Goal: Find contact information: Find contact information

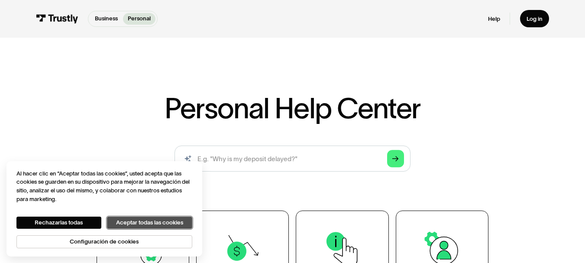
click at [118, 224] on button "Aceptar todas las cookies" at bounding box center [149, 222] width 85 height 12
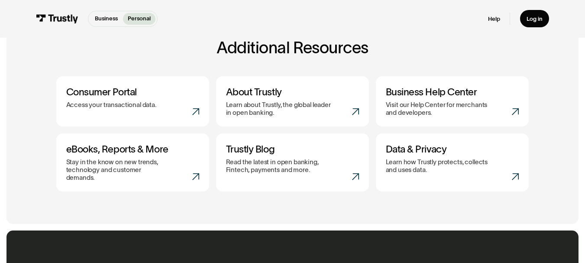
scroll to position [474, 0]
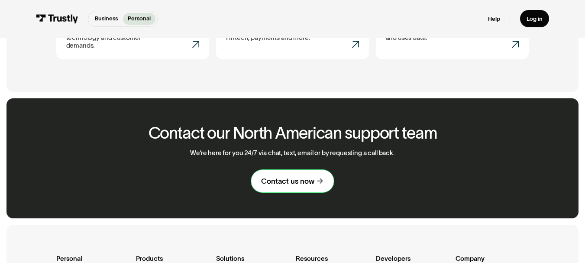
click at [295, 180] on div "Contact us now" at bounding box center [287, 181] width 53 height 10
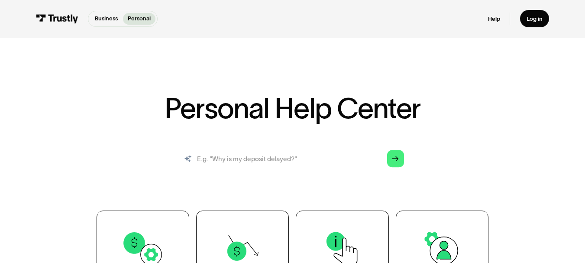
click at [288, 158] on input "search" at bounding box center [292, 158] width 236 height 26
click at [393, 161] on icon "Arrow Right" at bounding box center [395, 158] width 6 height 7
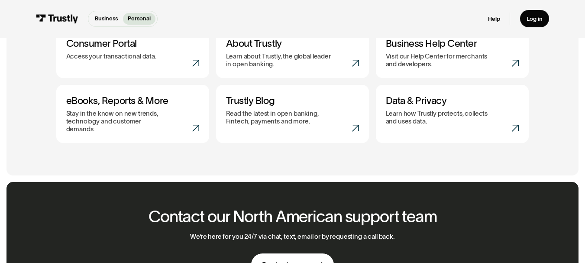
scroll to position [392, 0]
